Goal: Task Accomplishment & Management: Complete application form

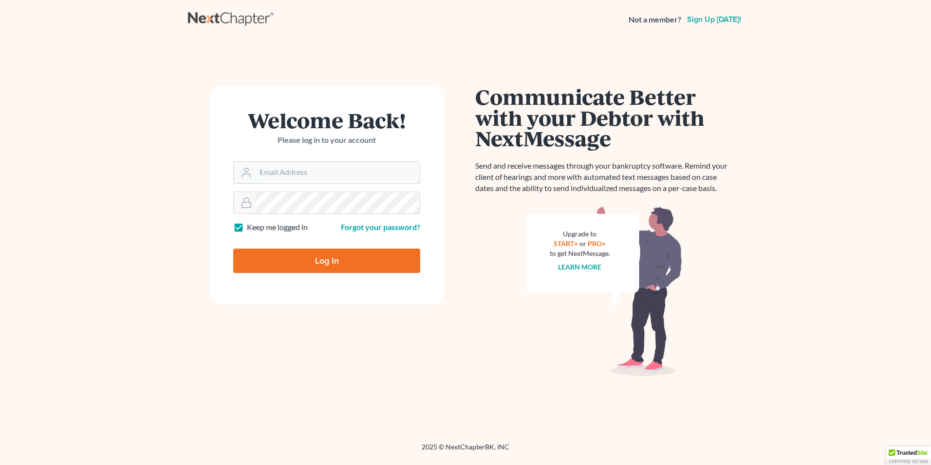
type input "briantgoldberg"
click at [281, 262] on input "Log In" at bounding box center [326, 260] width 187 height 24
type input "Thinking..."
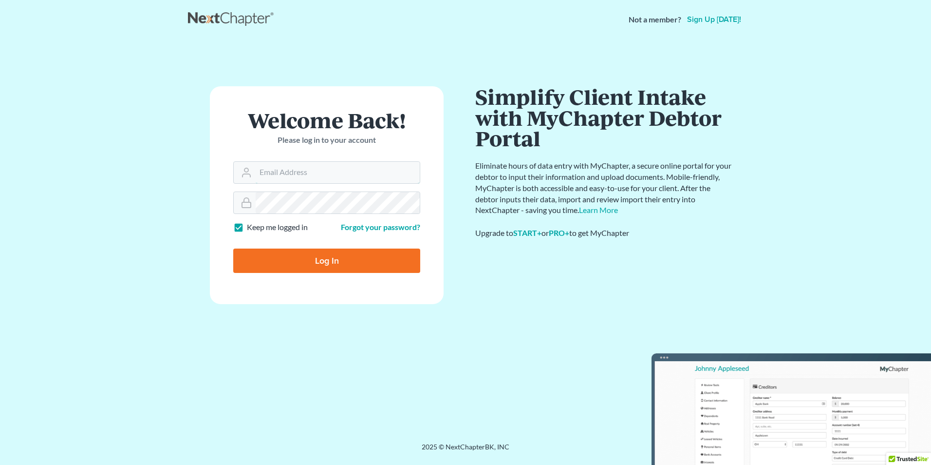
type input "briantgoldberg"
click at [390, 226] on link "Forgot your password?" at bounding box center [380, 226] width 79 height 9
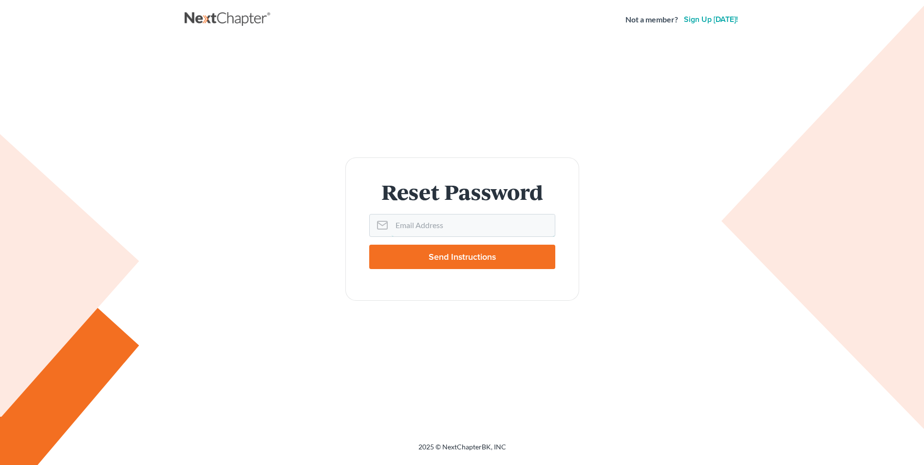
click at [421, 224] on input "Email Address" at bounding box center [473, 224] width 163 height 21
type input "briantgoldberg@yahoo.com"
click at [369, 244] on input "Send Instructions" at bounding box center [462, 256] width 186 height 24
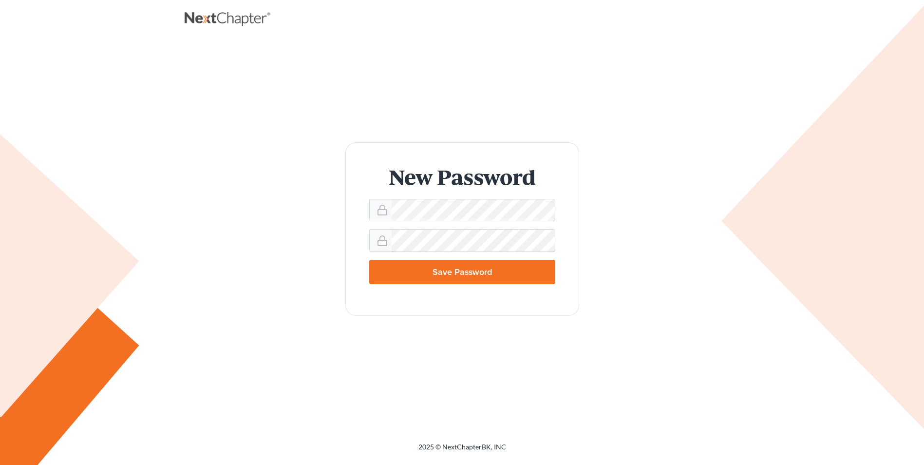
click at [369, 260] on input "Save Password" at bounding box center [462, 272] width 186 height 24
type input "Thinking..."
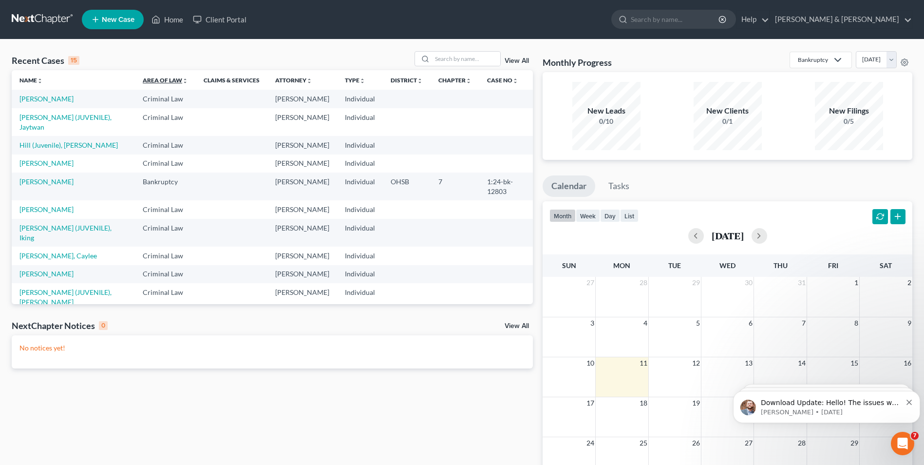
click at [182, 80] on icon "unfold_more" at bounding box center [185, 81] width 6 height 6
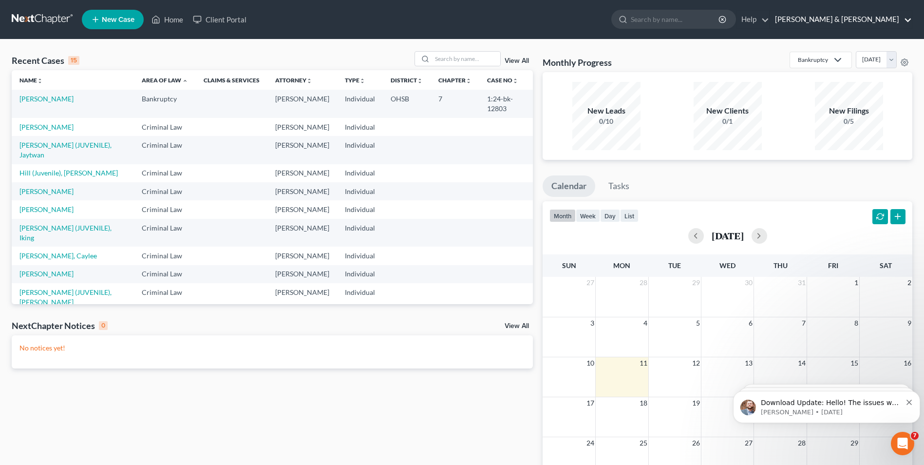
click at [862, 16] on link "[PERSON_NAME] & [PERSON_NAME]" at bounding box center [841, 20] width 142 height 18
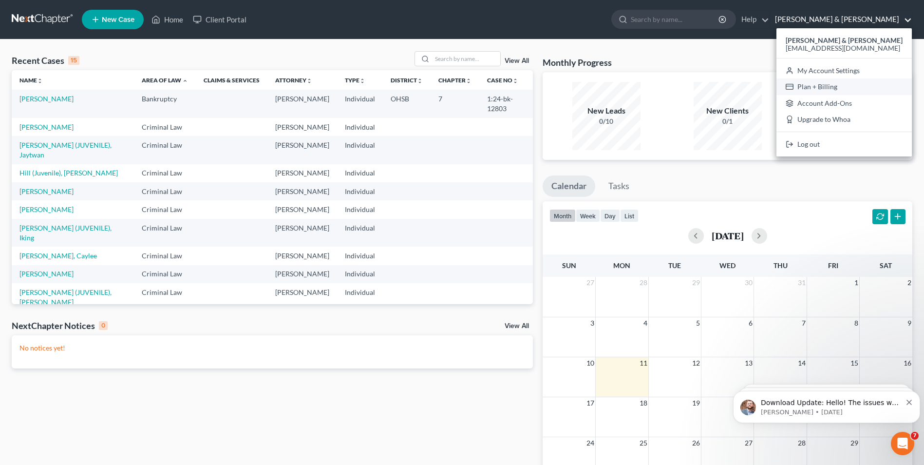
click at [857, 89] on link "Plan + Billing" at bounding box center [843, 86] width 135 height 17
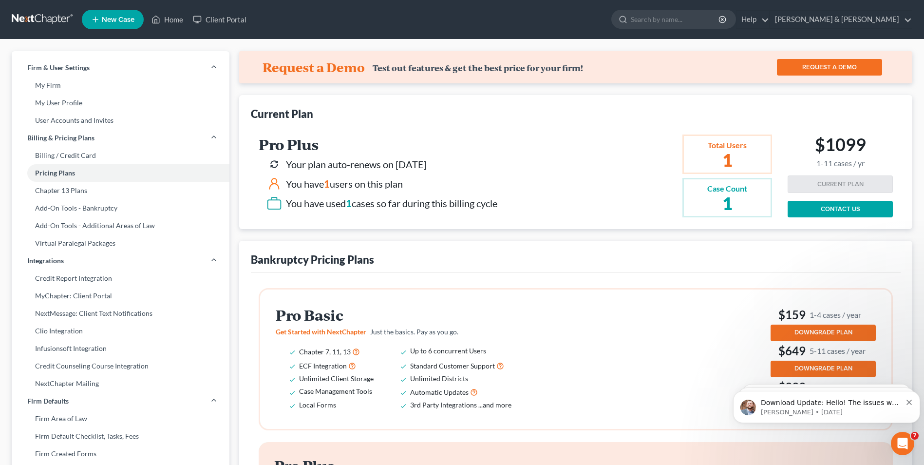
click at [81, 148] on link "Billing / Credit Card" at bounding box center [121, 156] width 218 height 18
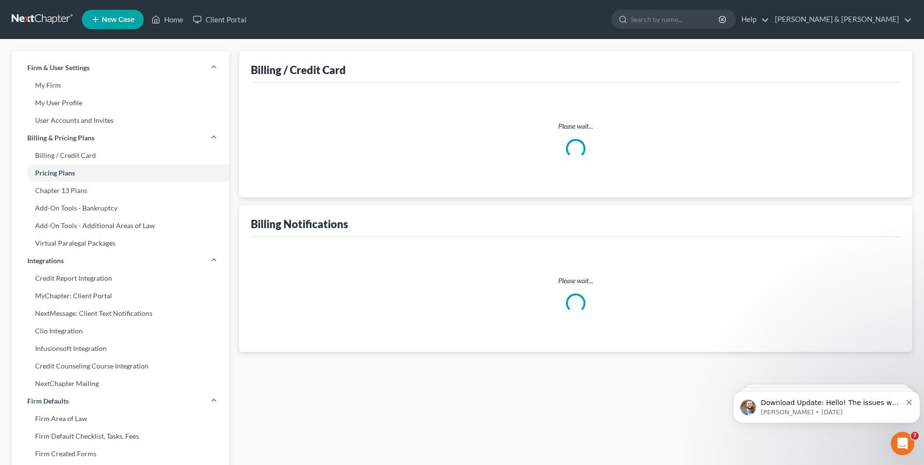
select select "36"
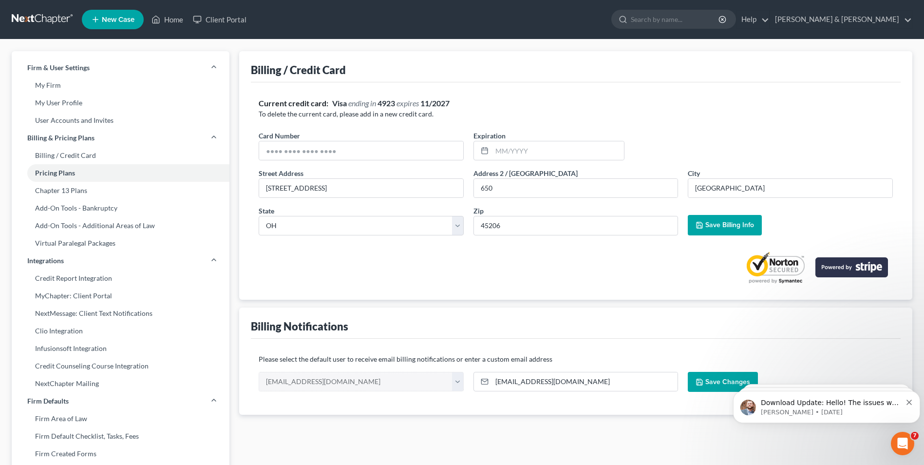
click at [720, 22] on input "search" at bounding box center [675, 19] width 89 height 18
click at [769, 21] on link "Help" at bounding box center [752, 20] width 33 height 18
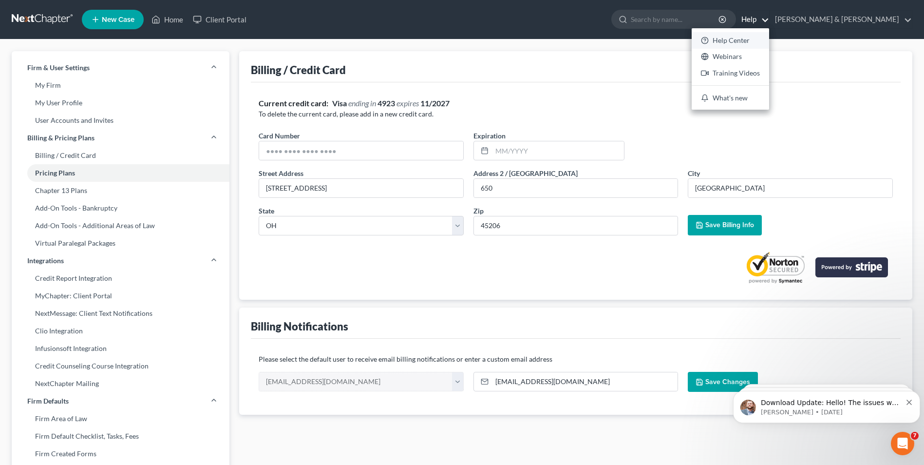
click at [769, 37] on link "Help Center" at bounding box center [729, 40] width 77 height 17
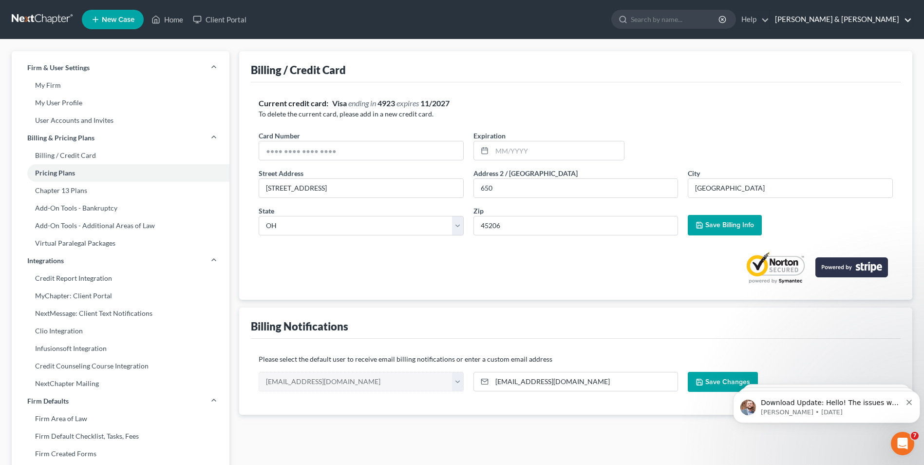
click at [897, 23] on link "[PERSON_NAME] & [PERSON_NAME]" at bounding box center [841, 20] width 142 height 18
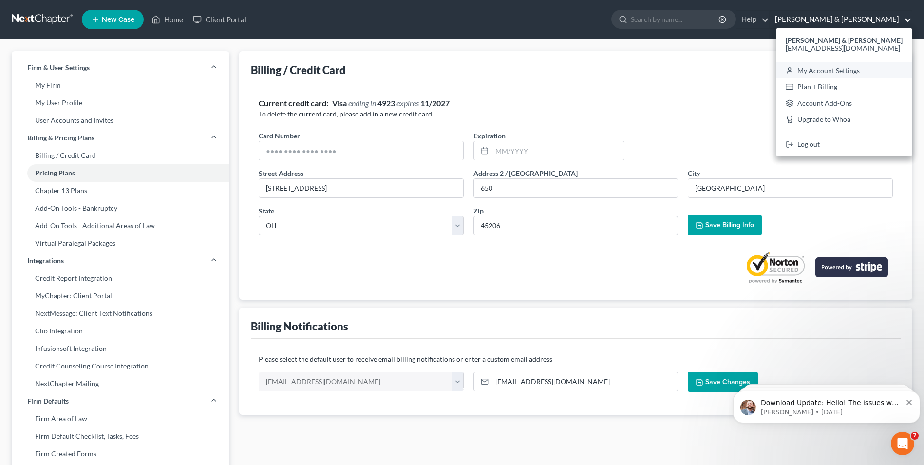
click at [868, 68] on link "My Account Settings" at bounding box center [843, 70] width 135 height 17
select select "24"
select select "36"
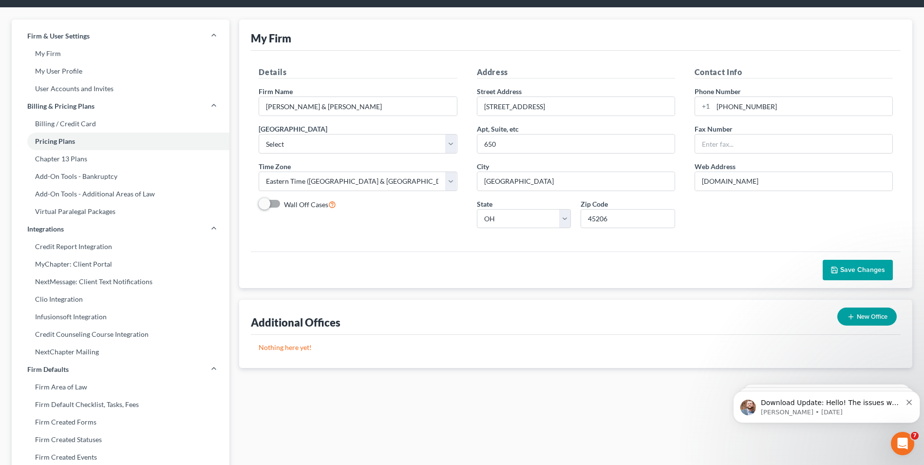
scroll to position [31, 0]
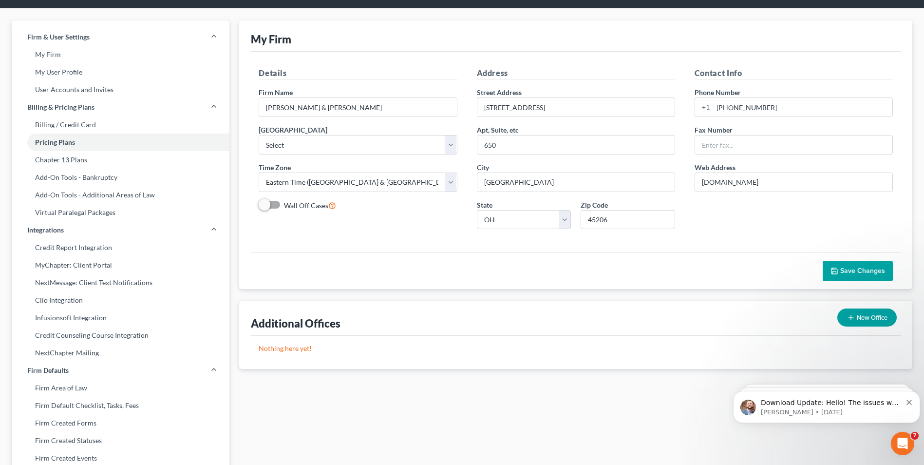
click at [61, 120] on link "Billing / Credit Card" at bounding box center [121, 125] width 218 height 18
select select "36"
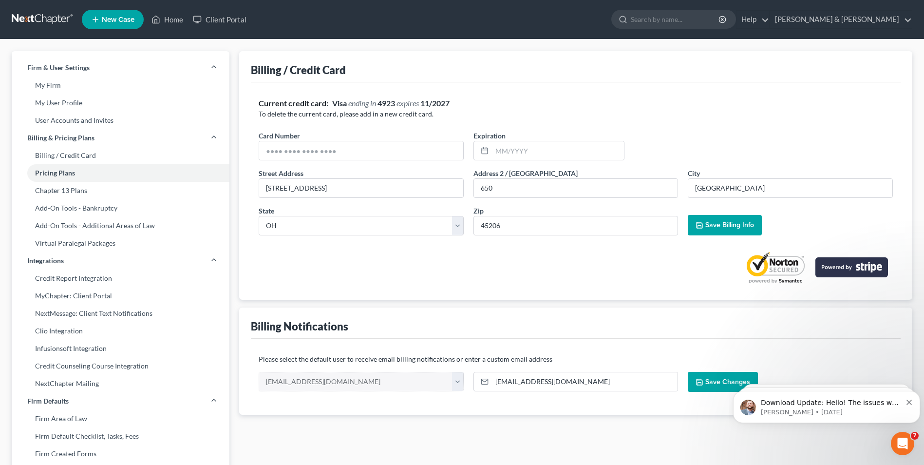
click at [66, 150] on link "Billing / Credit Card" at bounding box center [121, 156] width 218 height 18
click at [67, 174] on link "Pricing Plans" at bounding box center [121, 173] width 218 height 18
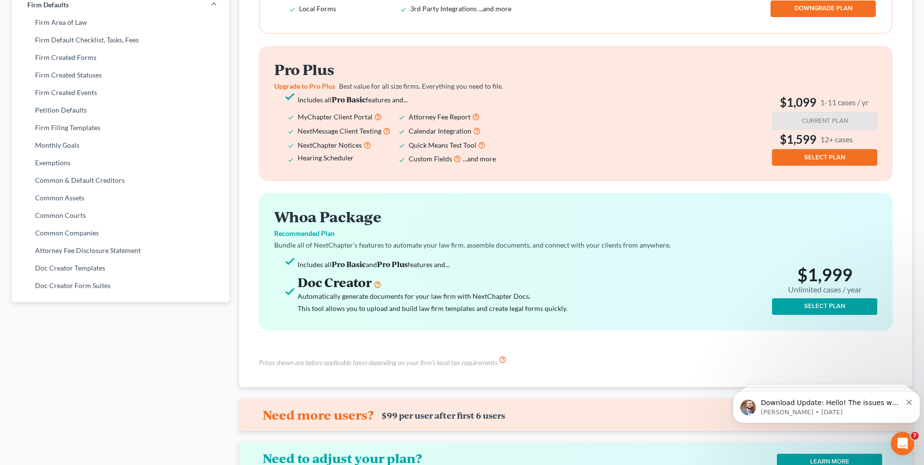
scroll to position [467, 0]
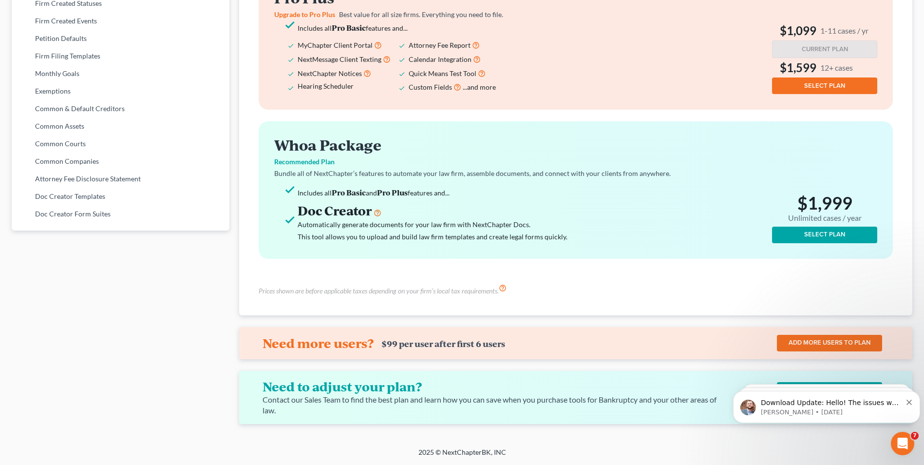
click at [910, 407] on div "Download Update: ​Hello! The issues we have been experiencing with Downloading …" at bounding box center [826, 406] width 172 height 19
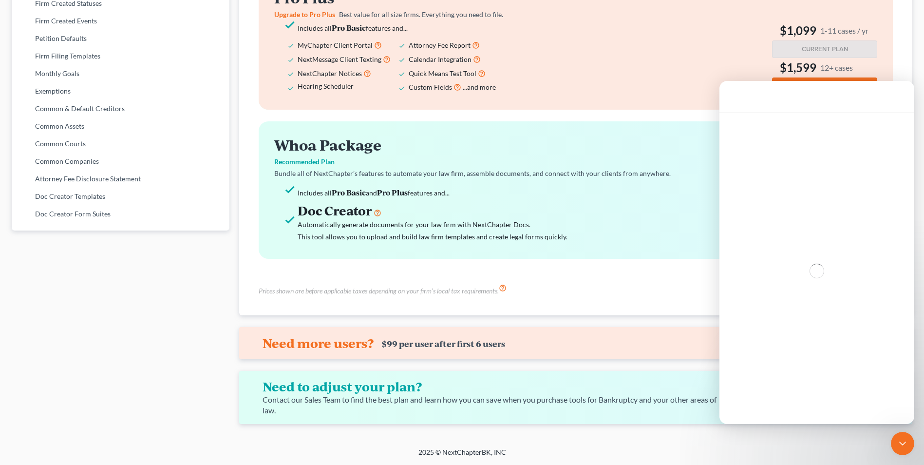
scroll to position [0, 0]
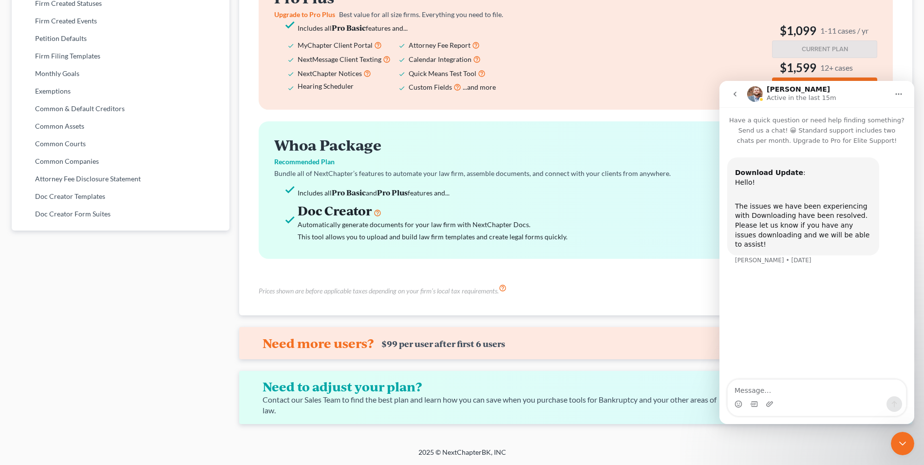
click at [730, 96] on button "go back" at bounding box center [735, 94] width 19 height 19
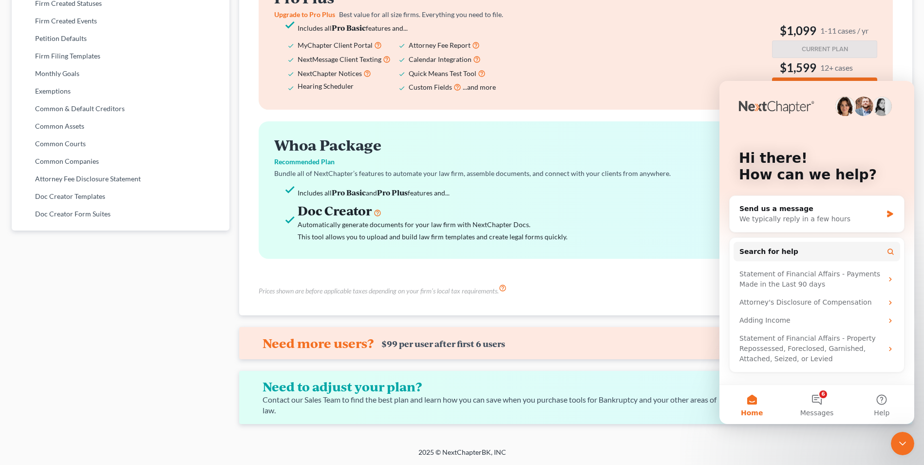
click at [813, 463] on footer "2025 © NextChapterBK, INC" at bounding box center [462, 456] width 924 height 18
click at [813, 457] on footer "2025 © NextChapterBK, INC" at bounding box center [462, 456] width 924 height 18
drag, startPoint x: 846, startPoint y: 90, endPoint x: 747, endPoint y: 88, distance: 99.4
click at [747, 88] on div "Hi there! How can we help?" at bounding box center [816, 168] width 175 height 175
click at [722, 134] on div "Hi there! How can we help? Send us a message We typically reply in a few hours …" at bounding box center [816, 232] width 195 height 303
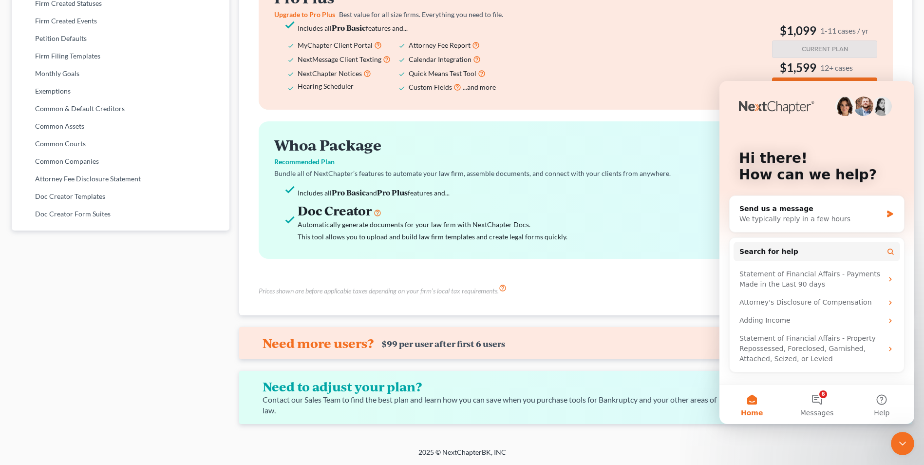
click at [905, 440] on icon "Close Intercom Messenger" at bounding box center [903, 443] width 12 height 12
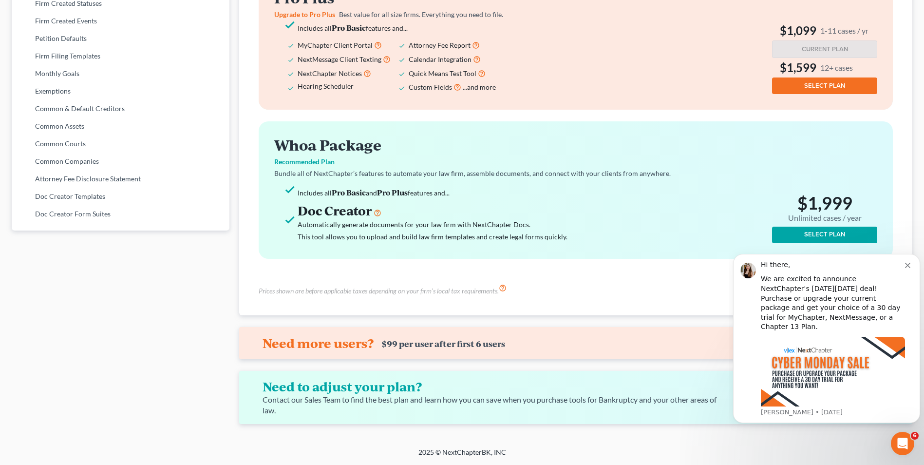
click at [905, 263] on button "Dismiss notification" at bounding box center [909, 264] width 8 height 8
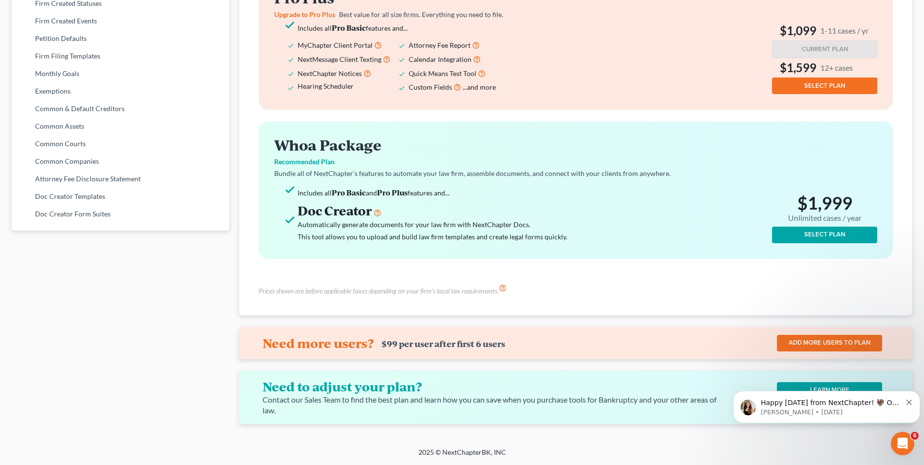
click at [907, 403] on icon "Dismiss notification" at bounding box center [908, 401] width 5 height 5
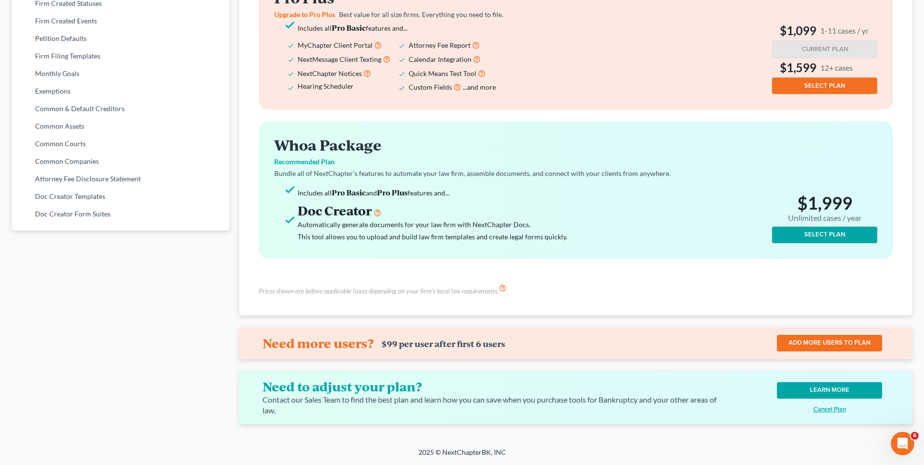
click at [836, 408] on u "Cancel Plan" at bounding box center [829, 409] width 33 height 8
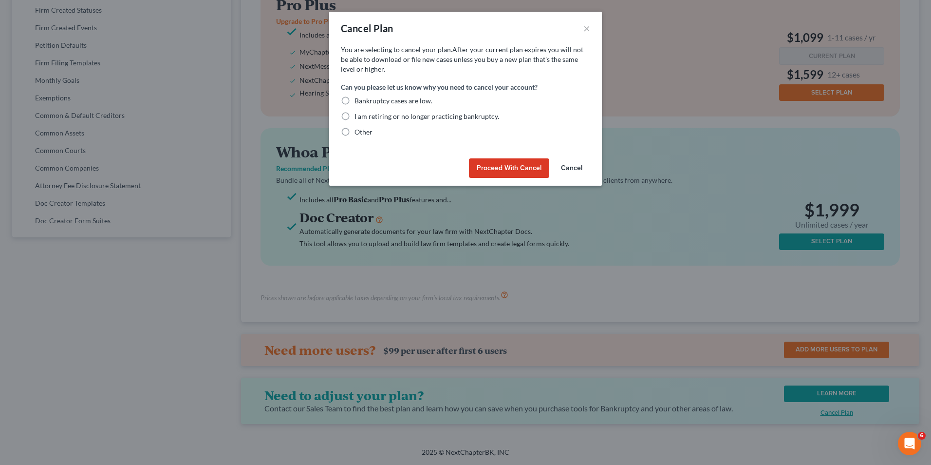
click at [355, 130] on label "Other" at bounding box center [364, 132] width 18 height 10
click at [358, 130] on input "Other" at bounding box center [361, 130] width 6 height 6
radio input "true"
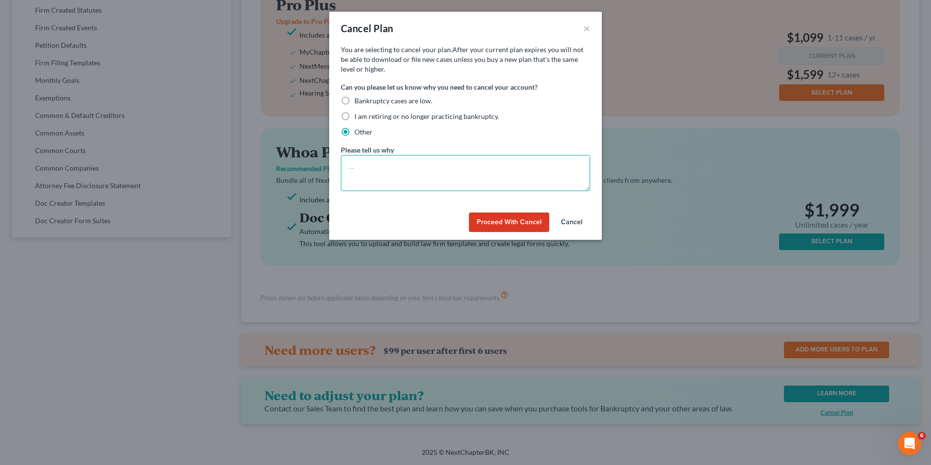
click at [393, 167] on textarea at bounding box center [465, 173] width 249 height 36
type textarea "Do not like the bankruptcy software"
click at [504, 223] on button "Proceed with Cancel" at bounding box center [509, 221] width 80 height 19
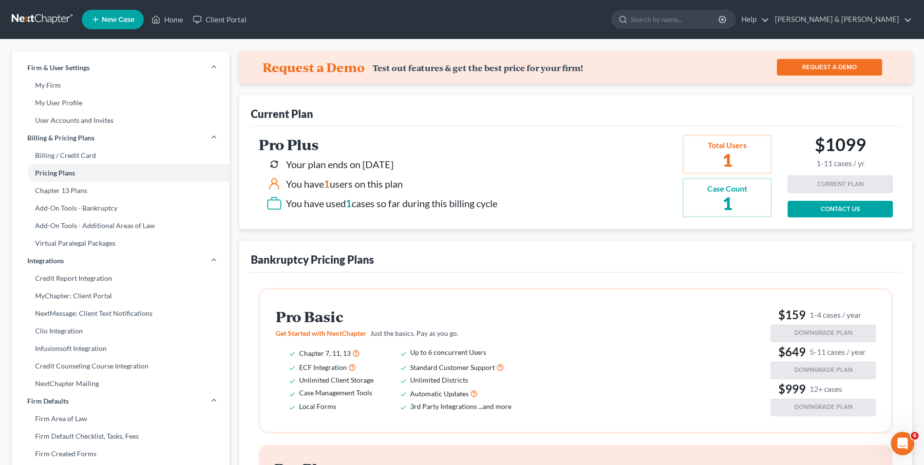
click at [100, 21] on link "New Case" at bounding box center [113, 19] width 62 height 19
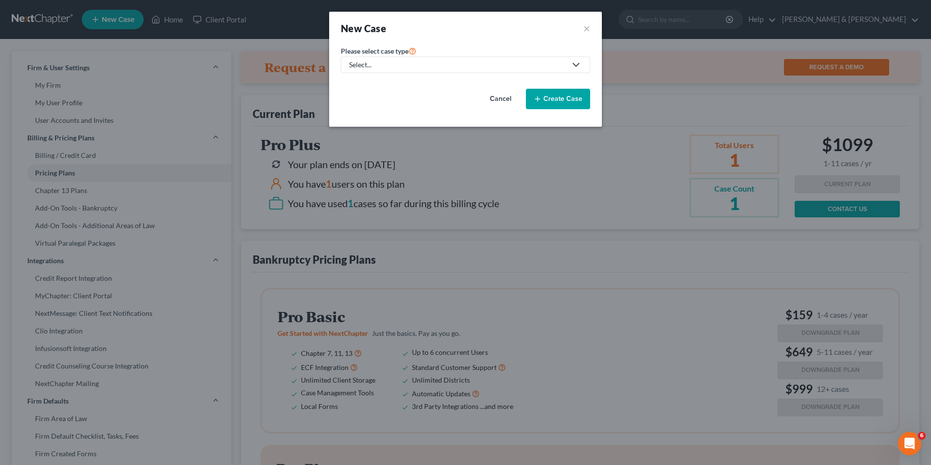
click at [463, 70] on link "Select..." at bounding box center [465, 64] width 249 height 17
click at [381, 84] on div "Bankruptcy" at bounding box center [370, 84] width 40 height 10
select select "62"
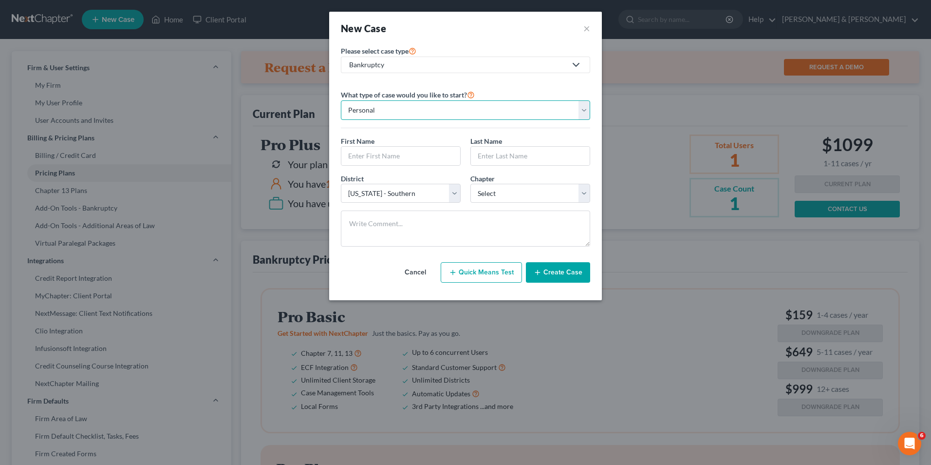
click at [458, 117] on select "Personal Business" at bounding box center [465, 109] width 249 height 19
click at [458, 114] on select "Personal Business" at bounding box center [465, 109] width 249 height 19
click at [420, 108] on select "Personal Business" at bounding box center [465, 109] width 249 height 19
click at [534, 201] on select "Select 7 11 12 13" at bounding box center [530, 193] width 120 height 19
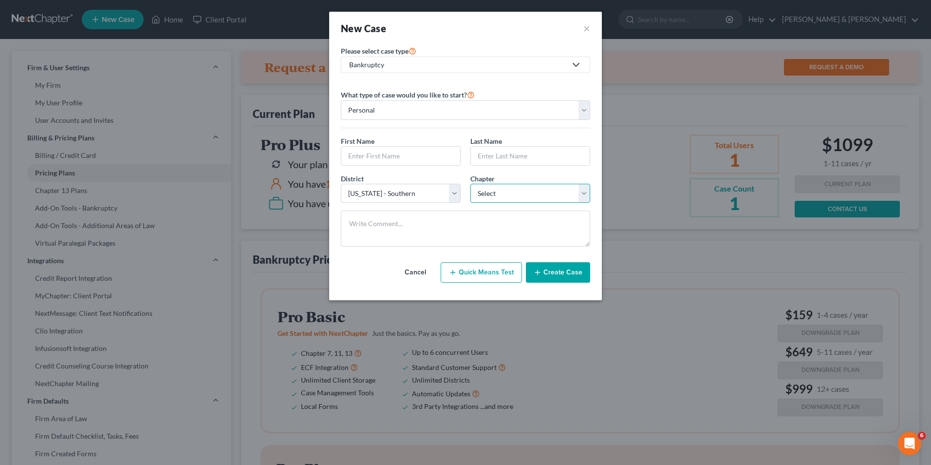
select select "0"
click at [470, 184] on select "Select 7 11 12 13" at bounding box center [530, 193] width 120 height 19
click at [385, 157] on input "text" at bounding box center [400, 156] width 119 height 19
type input "[PERSON_NAME]"
